Goal: Task Accomplishment & Management: Manage account settings

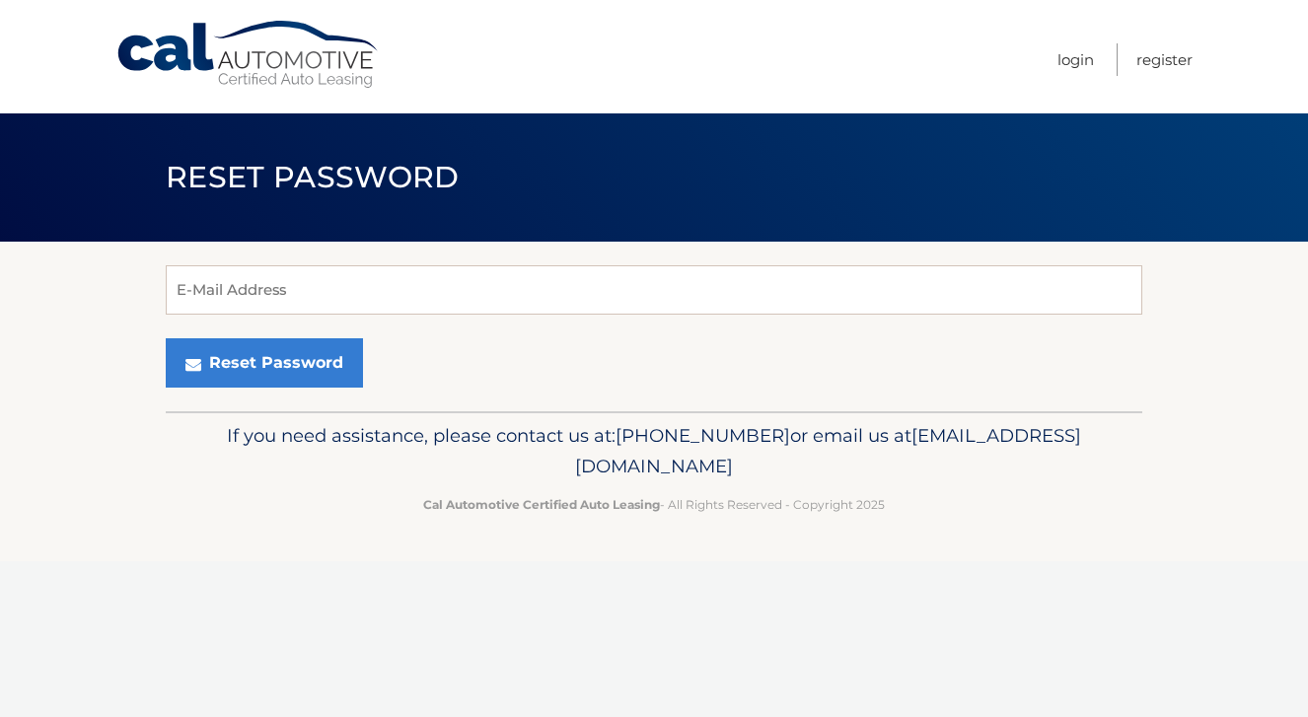
click at [359, 252] on div "E-Mail Address Reset Password" at bounding box center [654, 327] width 976 height 170
click at [356, 258] on div "E-Mail Address Reset Password" at bounding box center [654, 327] width 976 height 170
click at [357, 280] on input "E-Mail Address" at bounding box center [654, 289] width 976 height 49
type input "allyshulman@gmail.com"
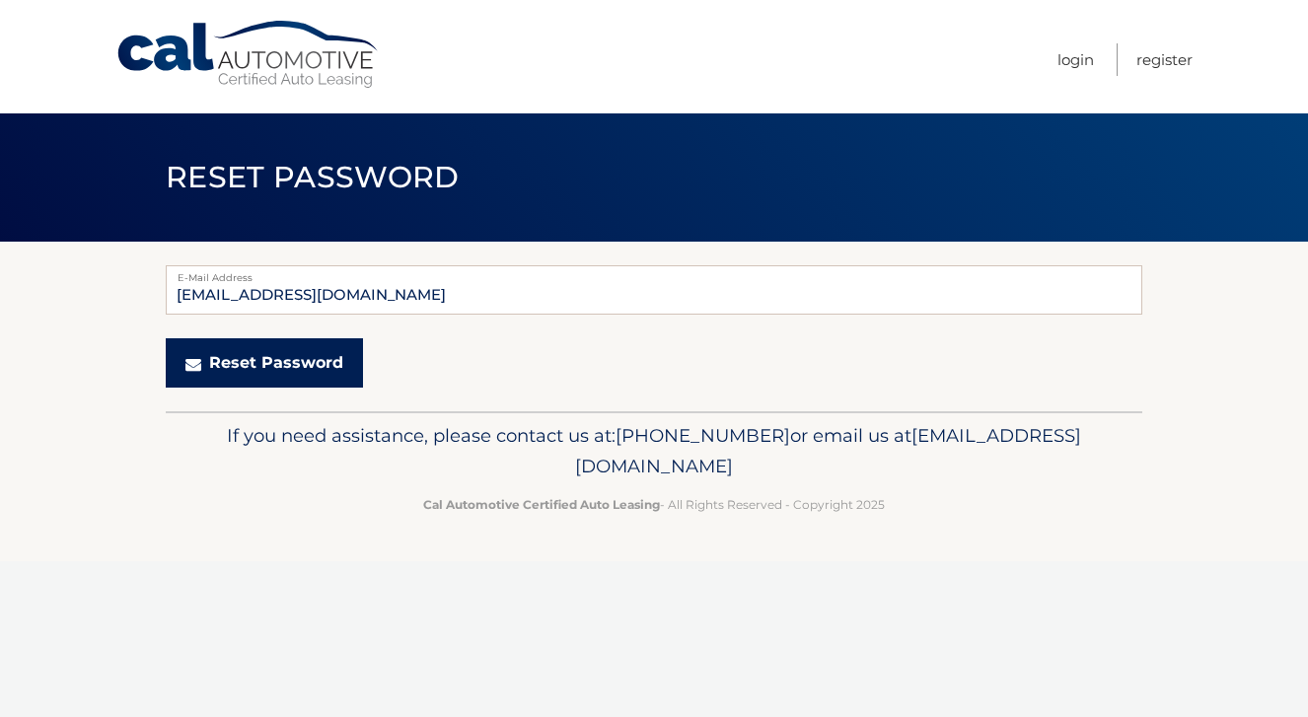
click at [273, 368] on button "Reset Password" at bounding box center [264, 362] width 197 height 49
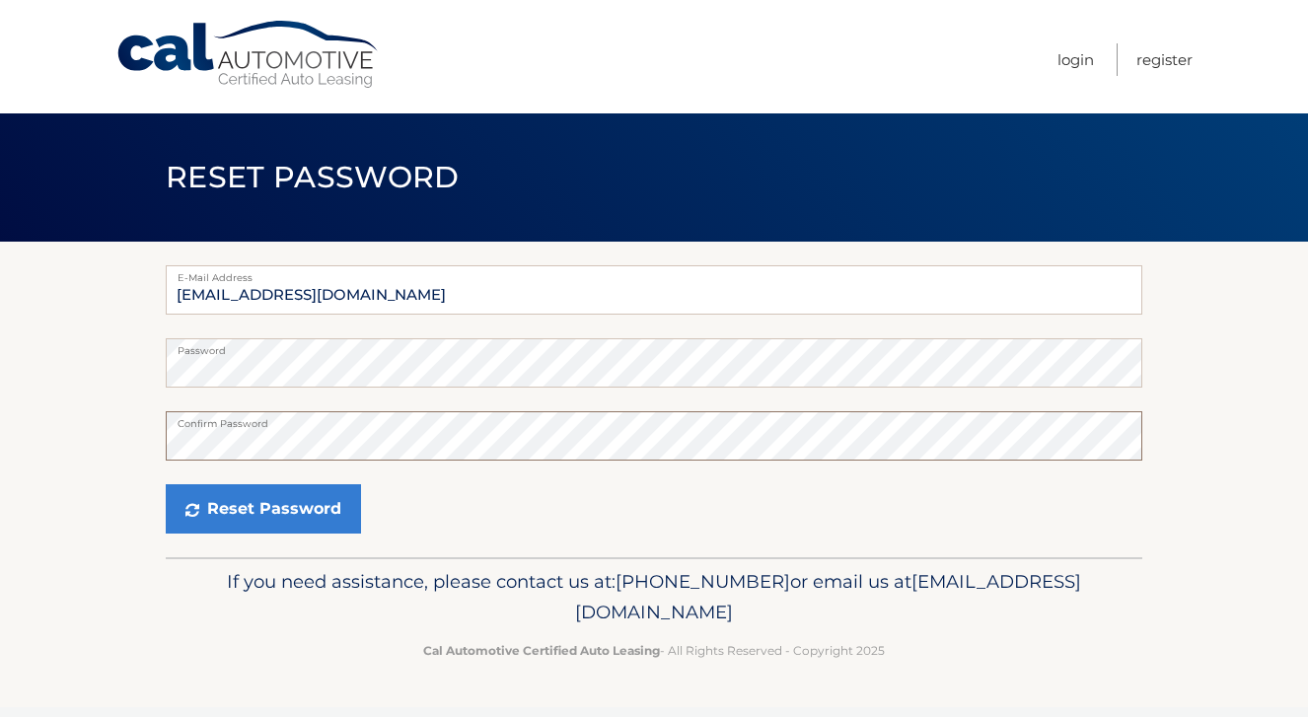
click at [166, 484] on button "Reset Password" at bounding box center [263, 508] width 195 height 49
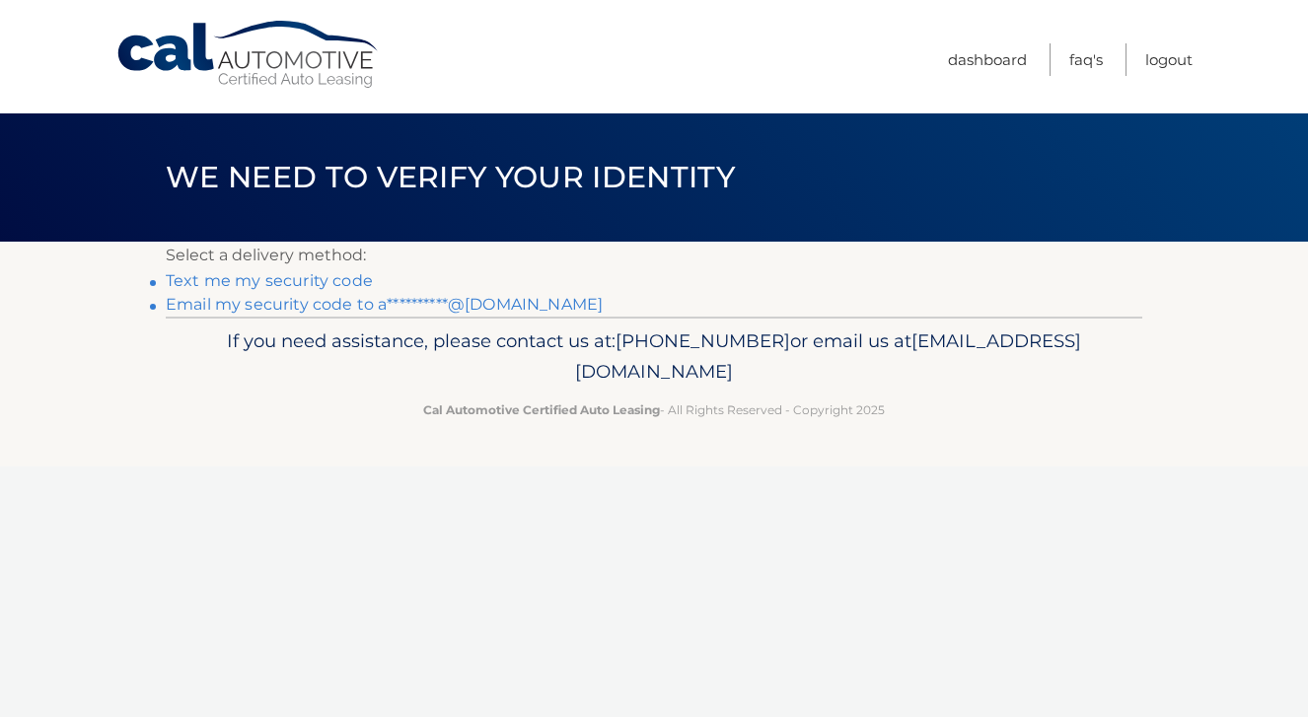
click at [295, 306] on link "**********" at bounding box center [384, 304] width 437 height 19
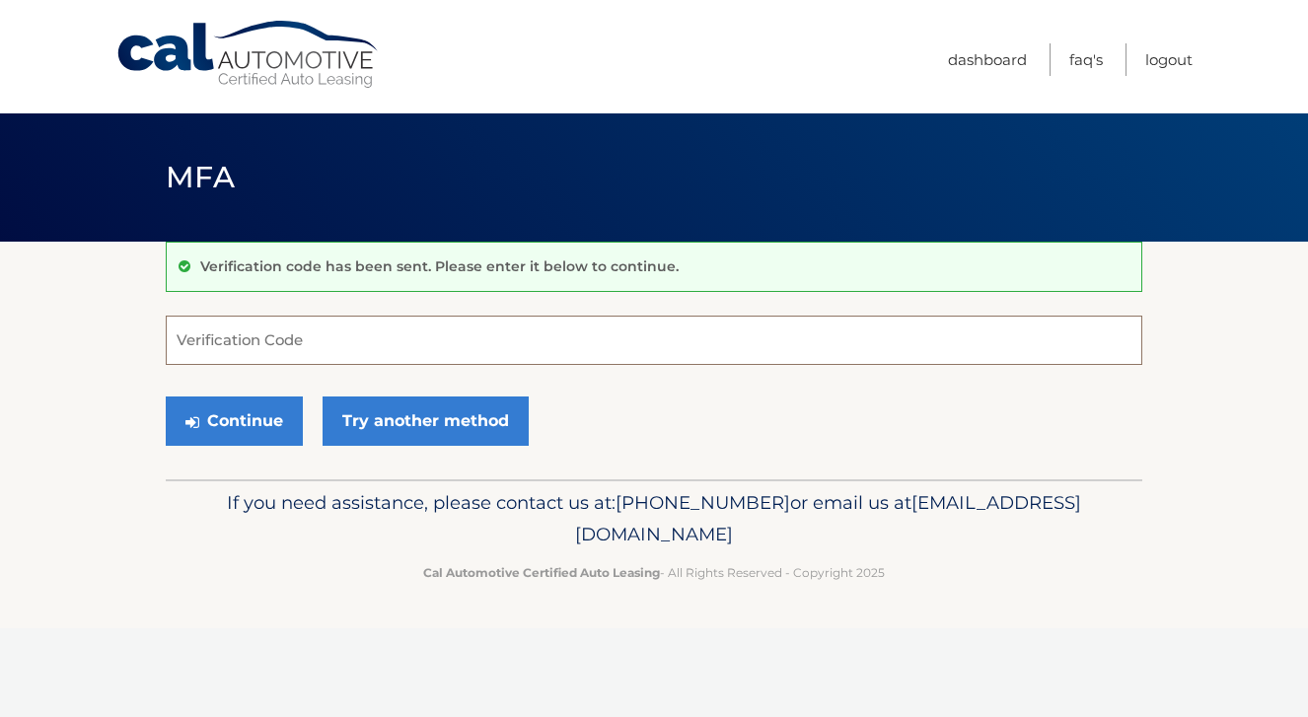
click at [321, 329] on input "Verification Code" at bounding box center [654, 340] width 976 height 49
paste input "293284"
type input "293284"
click at [185, 417] on icon "submit" at bounding box center [192, 422] width 14 height 16
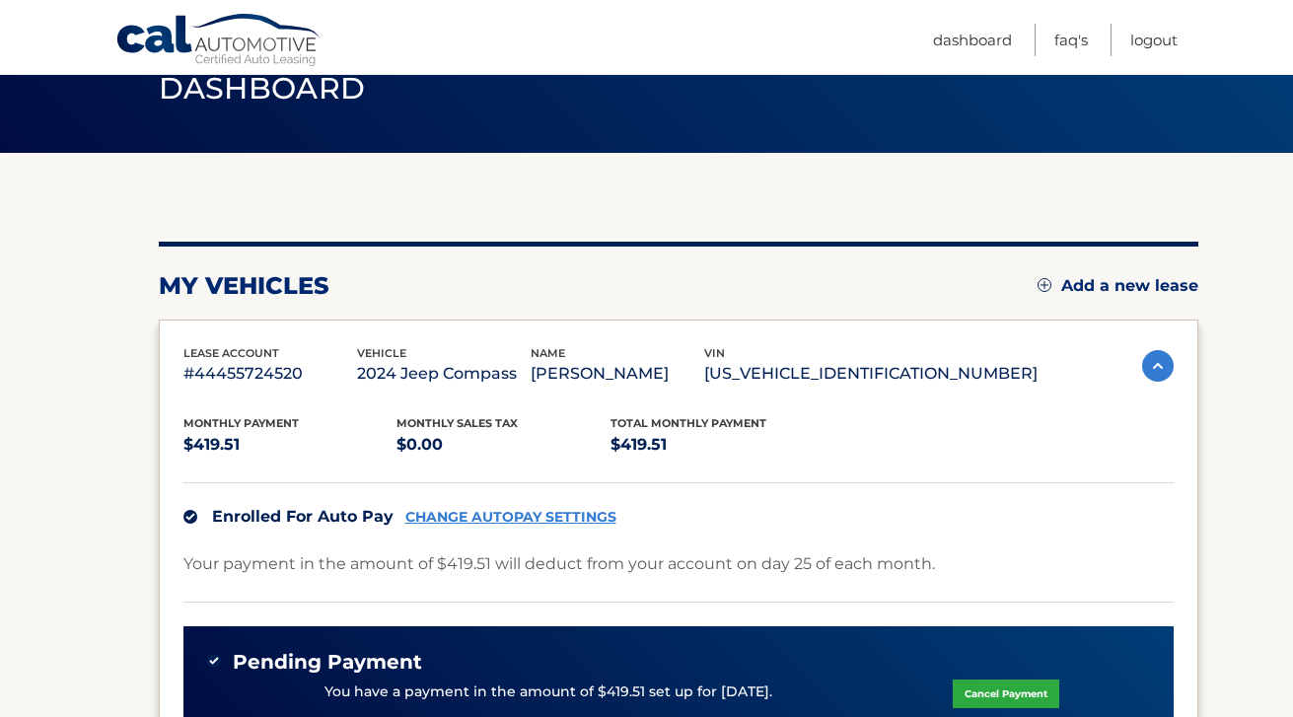
scroll to position [446, 0]
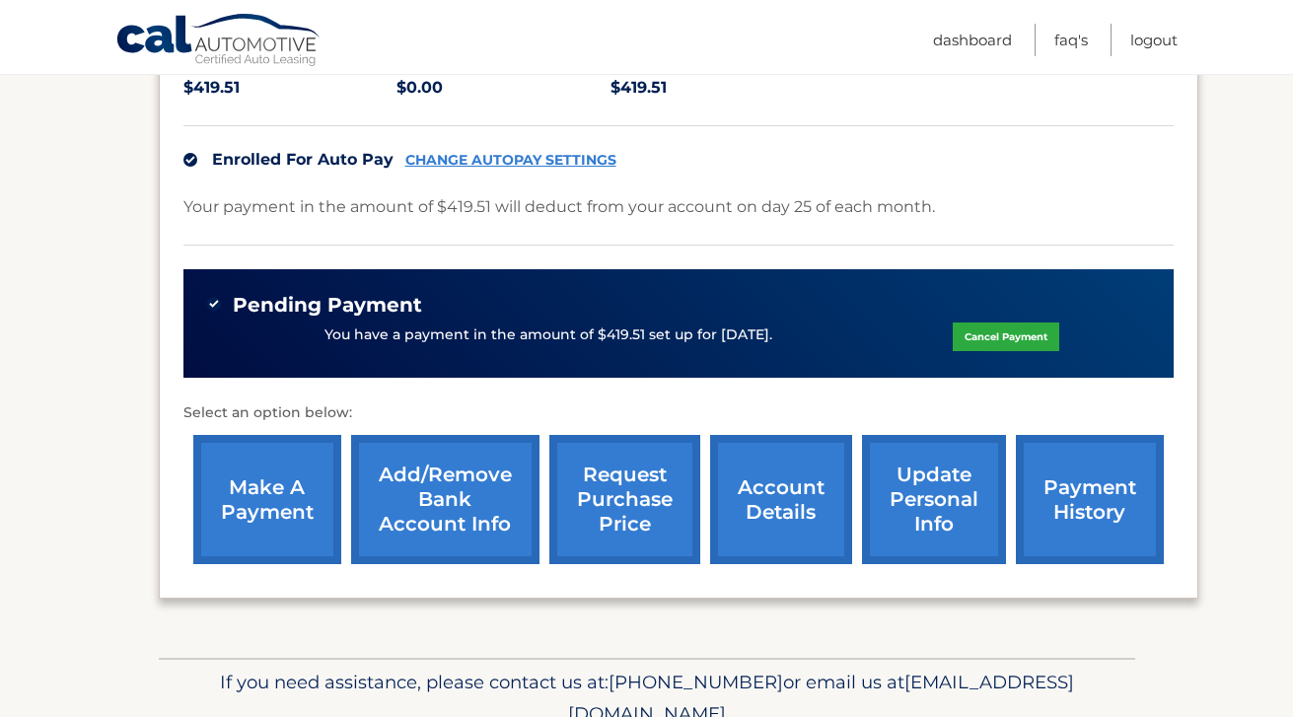
click at [438, 519] on link "Add/Remove bank account info" at bounding box center [445, 499] width 188 height 129
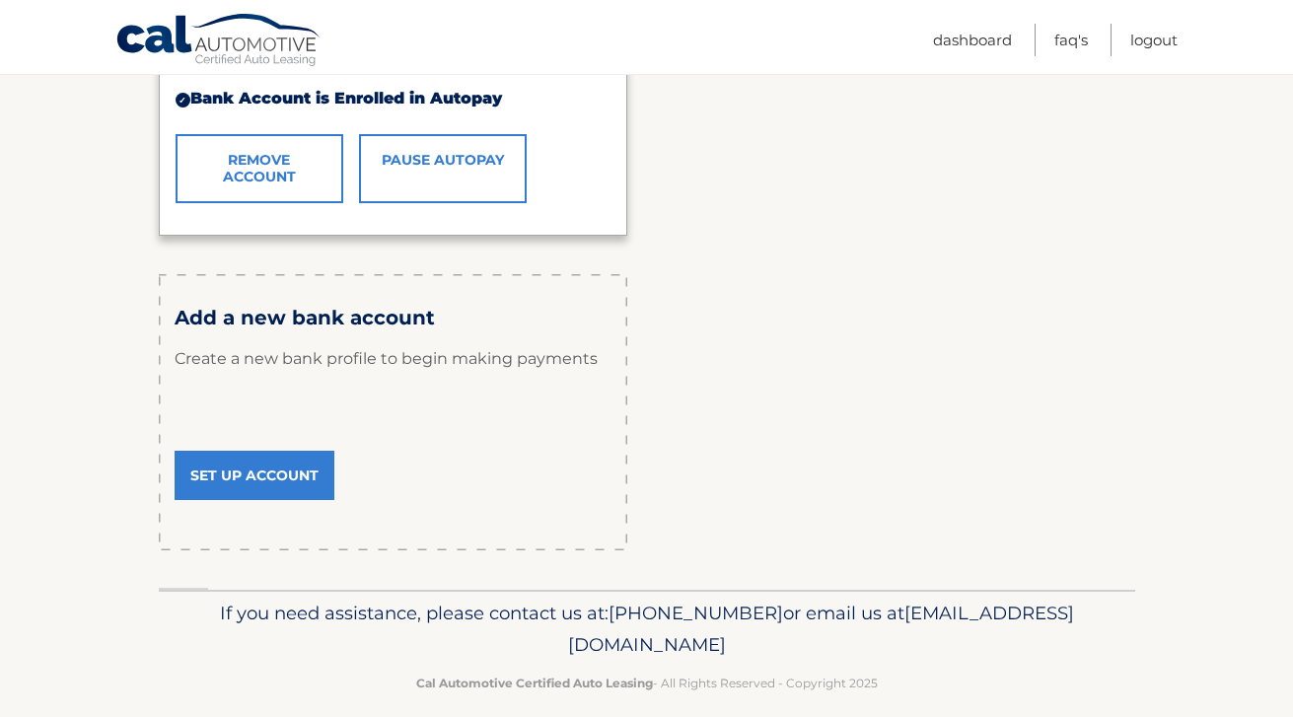
scroll to position [514, 0]
click at [224, 462] on link "Set Up Account" at bounding box center [255, 474] width 160 height 49
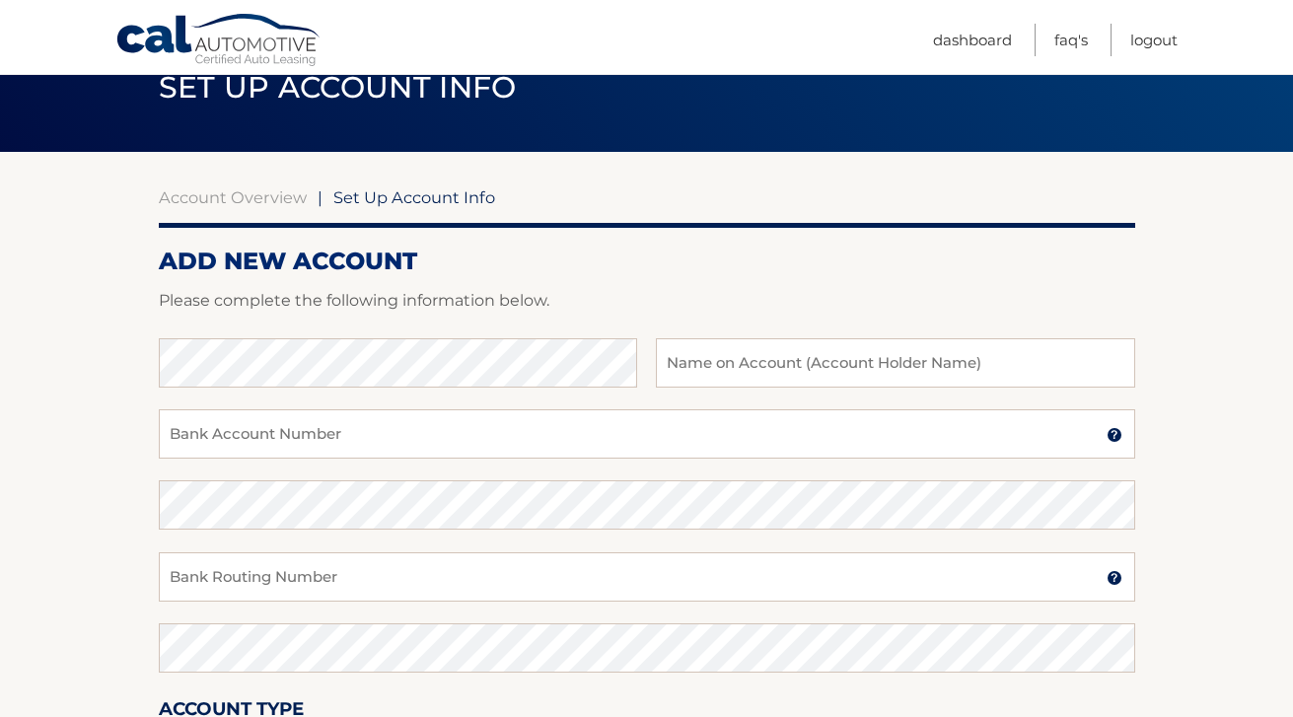
scroll to position [76, 0]
